Goal: Information Seeking & Learning: Learn about a topic

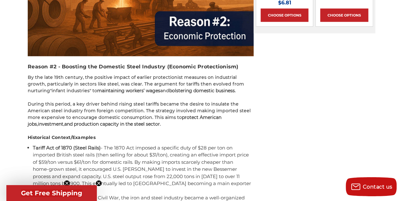
scroll to position [902, 0]
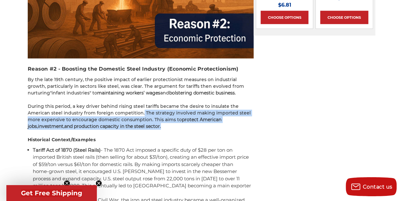
drag, startPoint x: 141, startPoint y: 106, endPoint x: 156, endPoint y: 117, distance: 18.5
click at [156, 117] on p "During this period, a key driver behind rising steel tariffs became the desire …" at bounding box center [141, 116] width 226 height 27
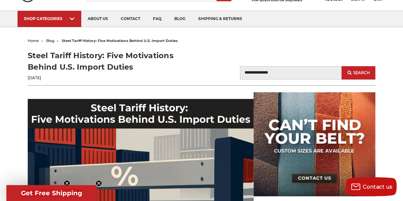
scroll to position [37, 0]
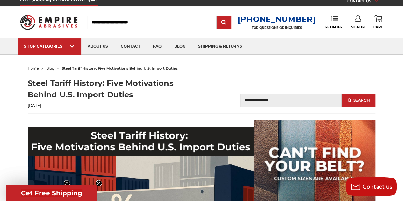
scroll to position [6, 0]
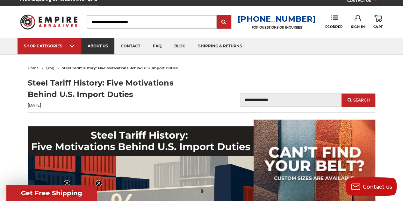
click at [103, 45] on link "about us" at bounding box center [97, 46] width 33 height 16
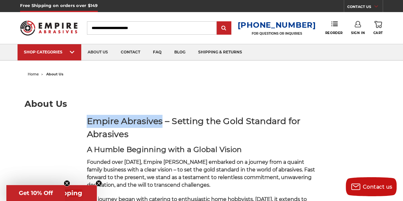
drag, startPoint x: 164, startPoint y: 122, endPoint x: 84, endPoint y: 112, distance: 80.5
copy strong "Empire Abrasives"
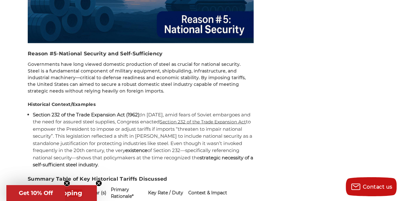
scroll to position [1849, 0]
click at [172, 61] on p "Governments have long viewed domestic production of steel as crucial for nation…" at bounding box center [141, 77] width 226 height 33
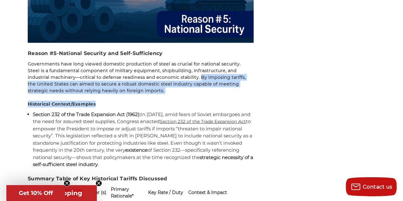
drag, startPoint x: 174, startPoint y: 55, endPoint x: 192, endPoint y: 74, distance: 26.2
click at [175, 61] on p "Governments have long viewed domestic production of steel as crucial for nation…" at bounding box center [141, 77] width 226 height 33
drag, startPoint x: 174, startPoint y: 55, endPoint x: 186, endPoint y: 67, distance: 16.7
click at [186, 67] on p "Governments have long viewed domestic production of steel as crucial for nation…" at bounding box center [141, 77] width 226 height 33
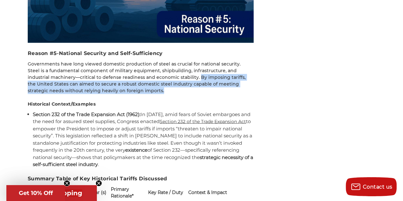
copy p "By imposing tariffs, the United States can aimed to secure a robust domestic st…"
